Goal: Task Accomplishment & Management: Manage account settings

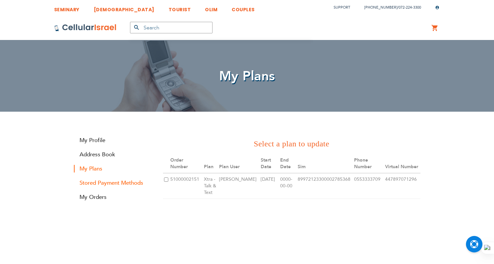
click at [132, 183] on link "Stored Payment Methods" at bounding box center [113, 183] width 79 height 8
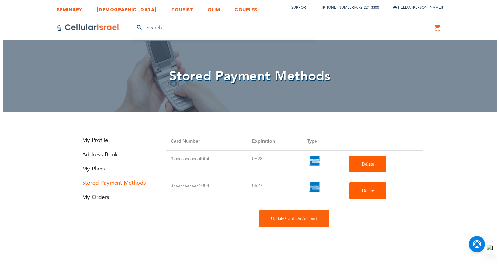
scroll to position [81, 0]
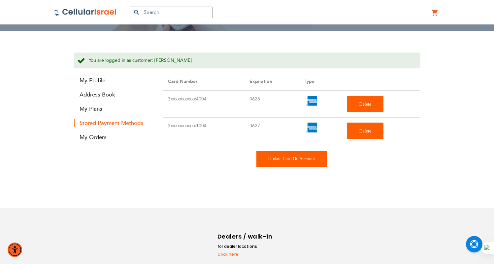
click at [275, 156] on div "Update Card On Account" at bounding box center [292, 159] width 71 height 17
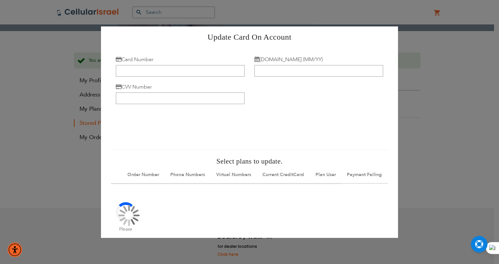
click at [153, 77] on div at bounding box center [249, 98] width 277 height 90
click at [154, 70] on input "Card Number" at bounding box center [180, 71] width 129 height 12
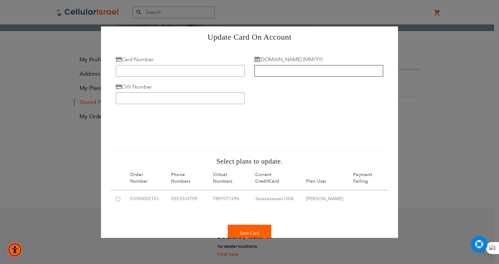
click at [281, 71] on input "Exp.Date (MM/YY)" at bounding box center [319, 71] width 129 height 12
click at [181, 68] on input "Card Number" at bounding box center [180, 71] width 129 height 12
type input "5301 2801 7596 2003"
click at [305, 69] on input "Exp.Date (MM/YY)" at bounding box center [319, 71] width 129 height 12
type input "08/28"
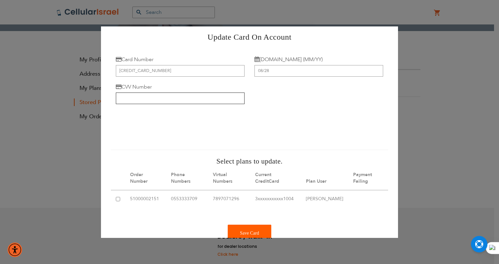
click at [158, 99] on input "CVV Number" at bounding box center [180, 98] width 129 height 12
type input "941"
click at [117, 200] on input "checkbox" at bounding box center [118, 199] width 4 height 4
checkbox input "true"
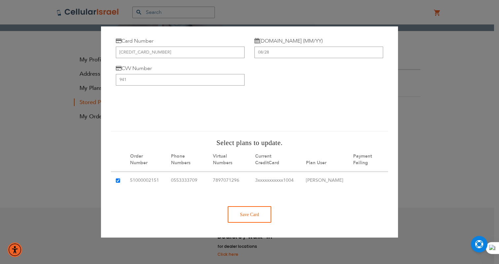
click at [250, 216] on div "Save Card" at bounding box center [250, 214] width 44 height 17
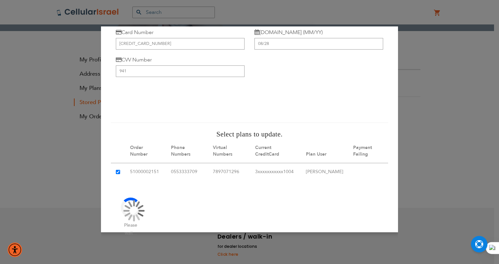
scroll to position [0, 0]
